Goal: Task Accomplishment & Management: Use online tool/utility

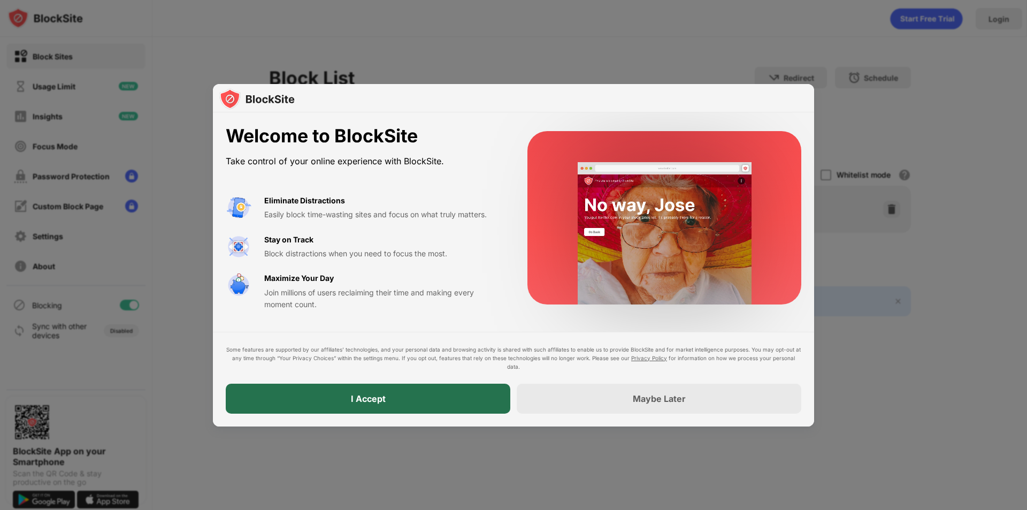
click at [381, 408] on div "I Accept" at bounding box center [368, 399] width 285 height 30
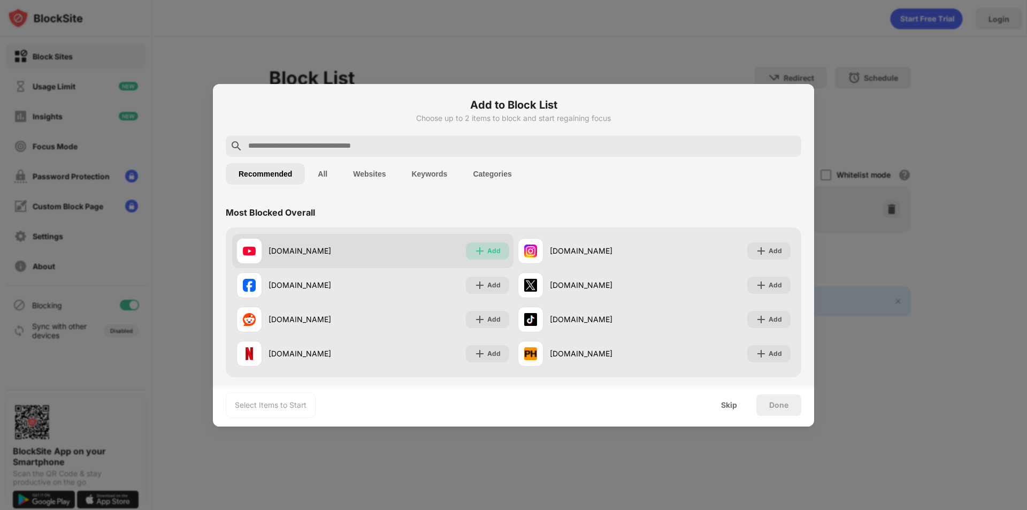
click at [475, 251] on img at bounding box center [480, 251] width 11 height 11
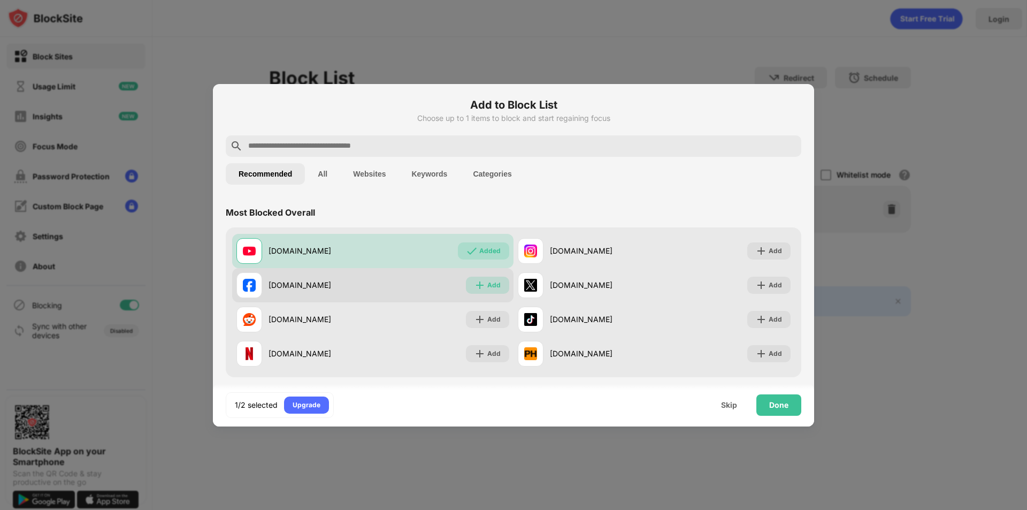
click at [475, 289] on img at bounding box center [480, 285] width 11 height 11
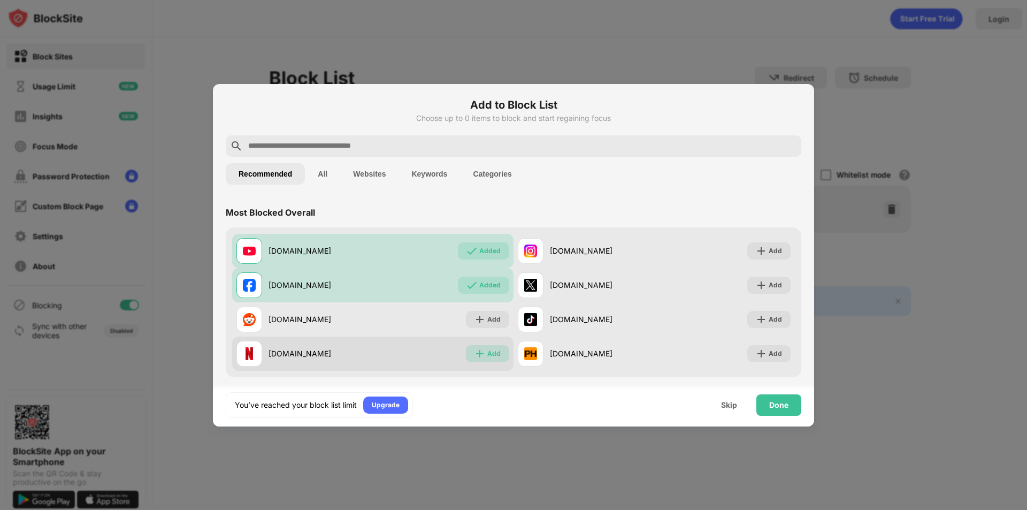
click at [469, 355] on div "Add" at bounding box center [487, 353] width 43 height 17
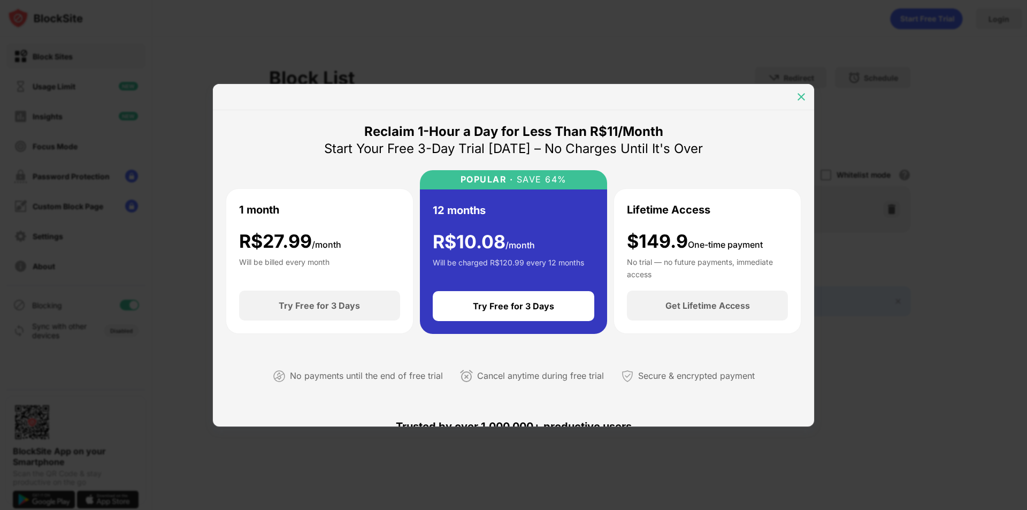
click at [801, 95] on img at bounding box center [801, 96] width 11 height 11
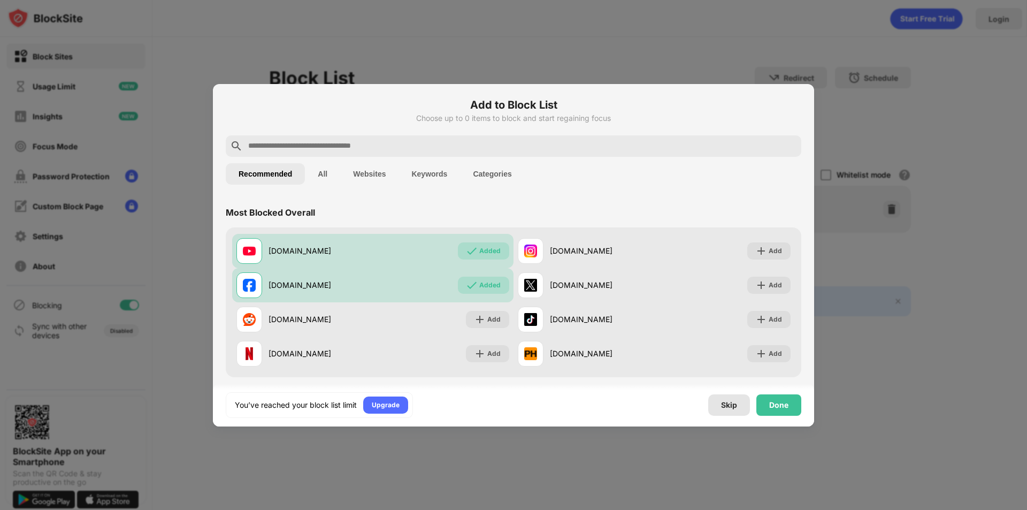
click at [734, 403] on div "Skip" at bounding box center [729, 405] width 16 height 9
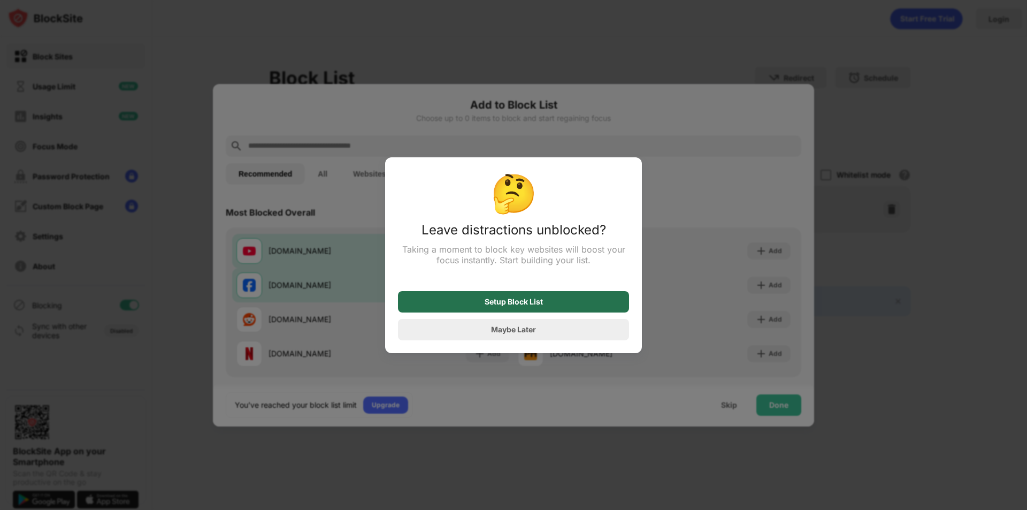
click at [538, 301] on div "Setup Block List" at bounding box center [514, 301] width 58 height 9
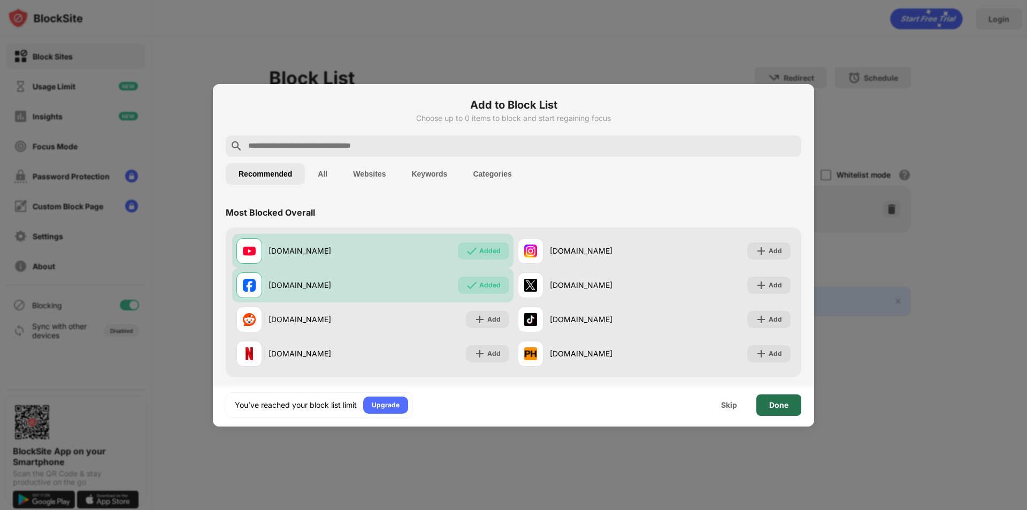
click at [779, 400] on div "Done" at bounding box center [779, 404] width 45 height 21
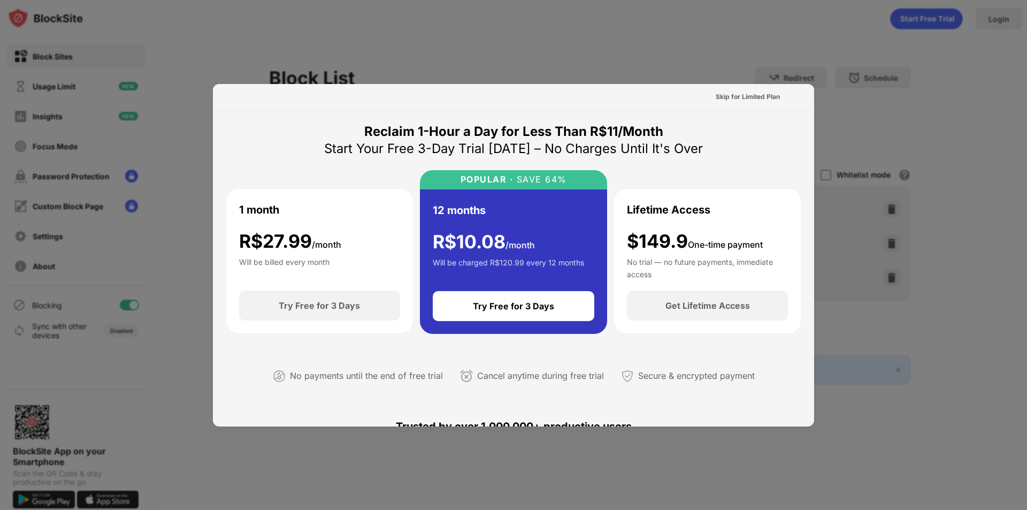
click at [529, 59] on div at bounding box center [513, 255] width 1027 height 510
